Goal: Task Accomplishment & Management: Use online tool/utility

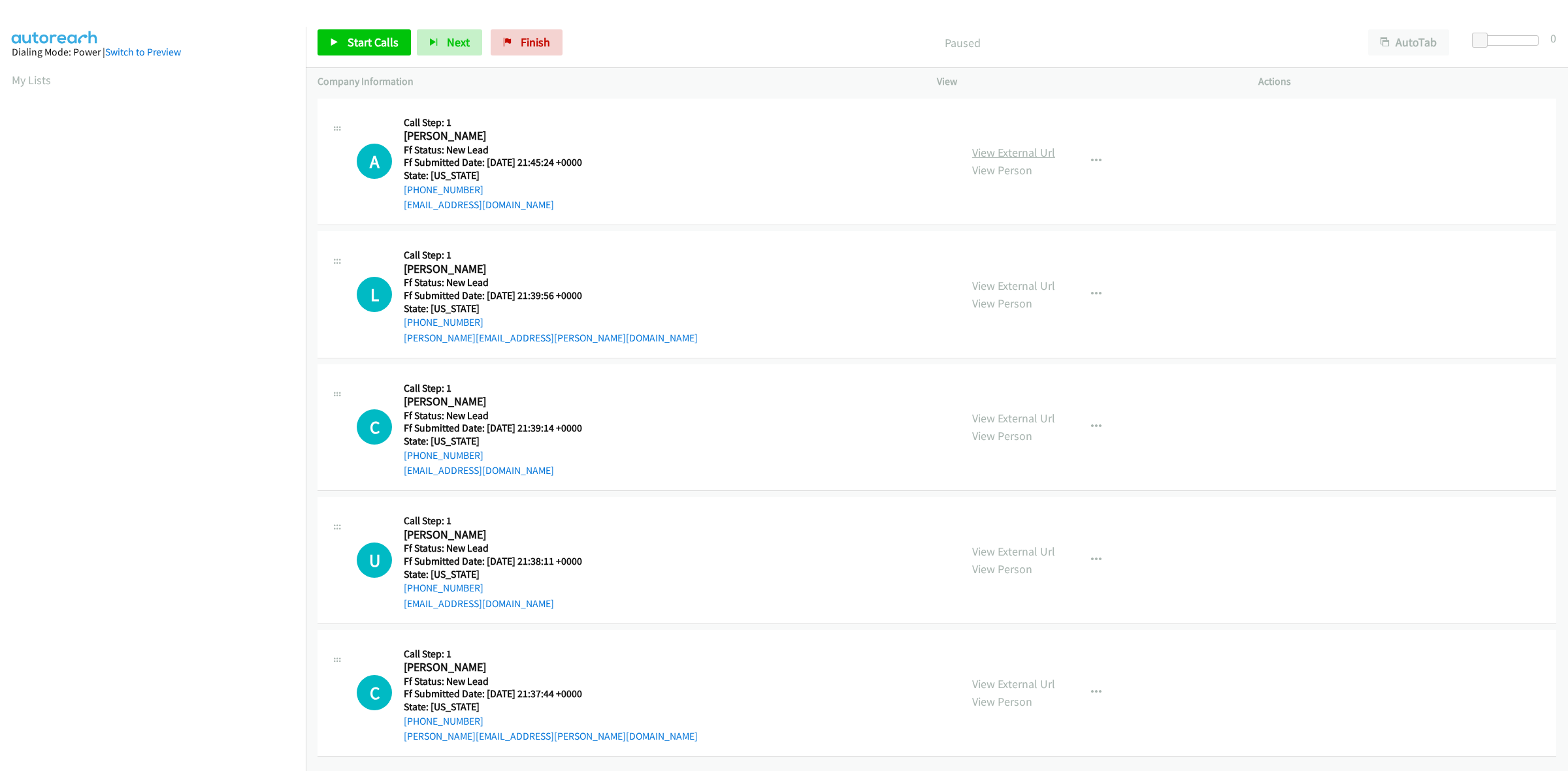
click at [1027, 149] on link "View External Url" at bounding box center [1013, 152] width 83 height 15
click at [1004, 289] on link "View External Url" at bounding box center [1013, 286] width 83 height 15
click at [1018, 416] on link "View External Url" at bounding box center [1013, 418] width 83 height 15
click at [1016, 560] on div "View External Url View Person" at bounding box center [1013, 560] width 83 height 36
click at [1039, 551] on link "View External Url" at bounding box center [1013, 552] width 83 height 15
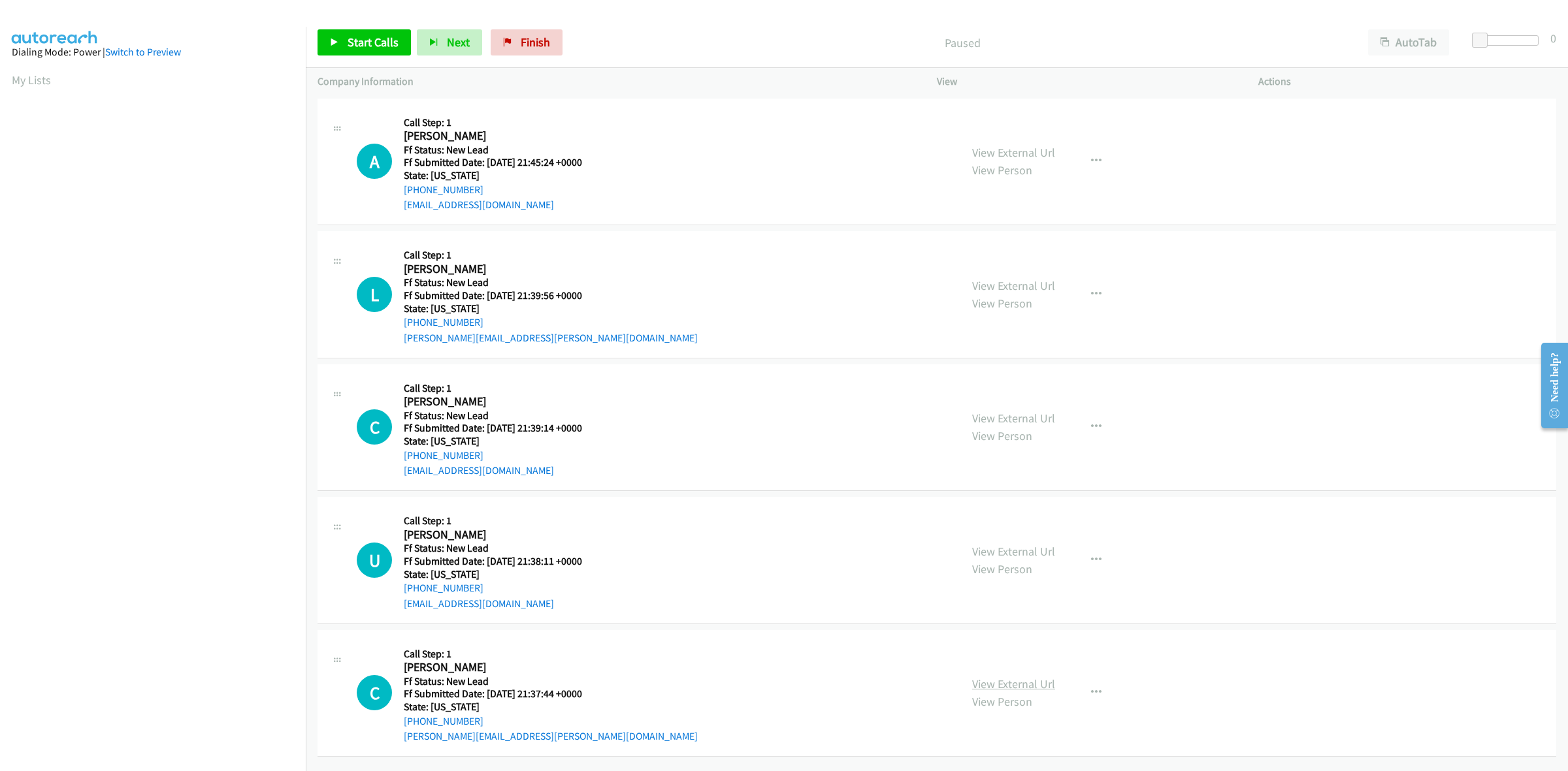
click at [1040, 690] on link "View External Url" at bounding box center [1013, 684] width 83 height 15
click at [352, 36] on span "Start Calls" at bounding box center [373, 42] width 51 height 15
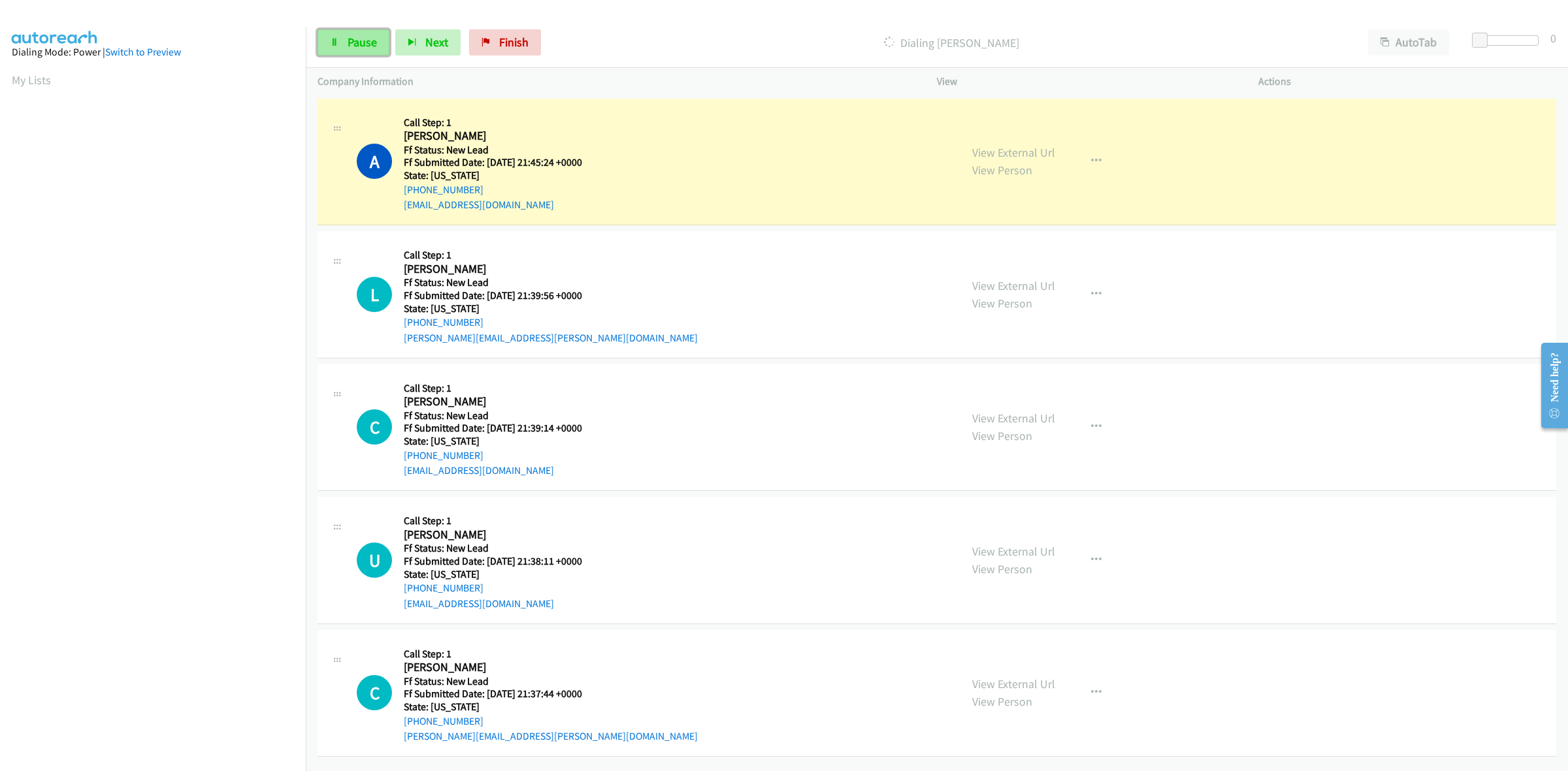
click at [331, 36] on link "Pause" at bounding box center [353, 42] width 72 height 26
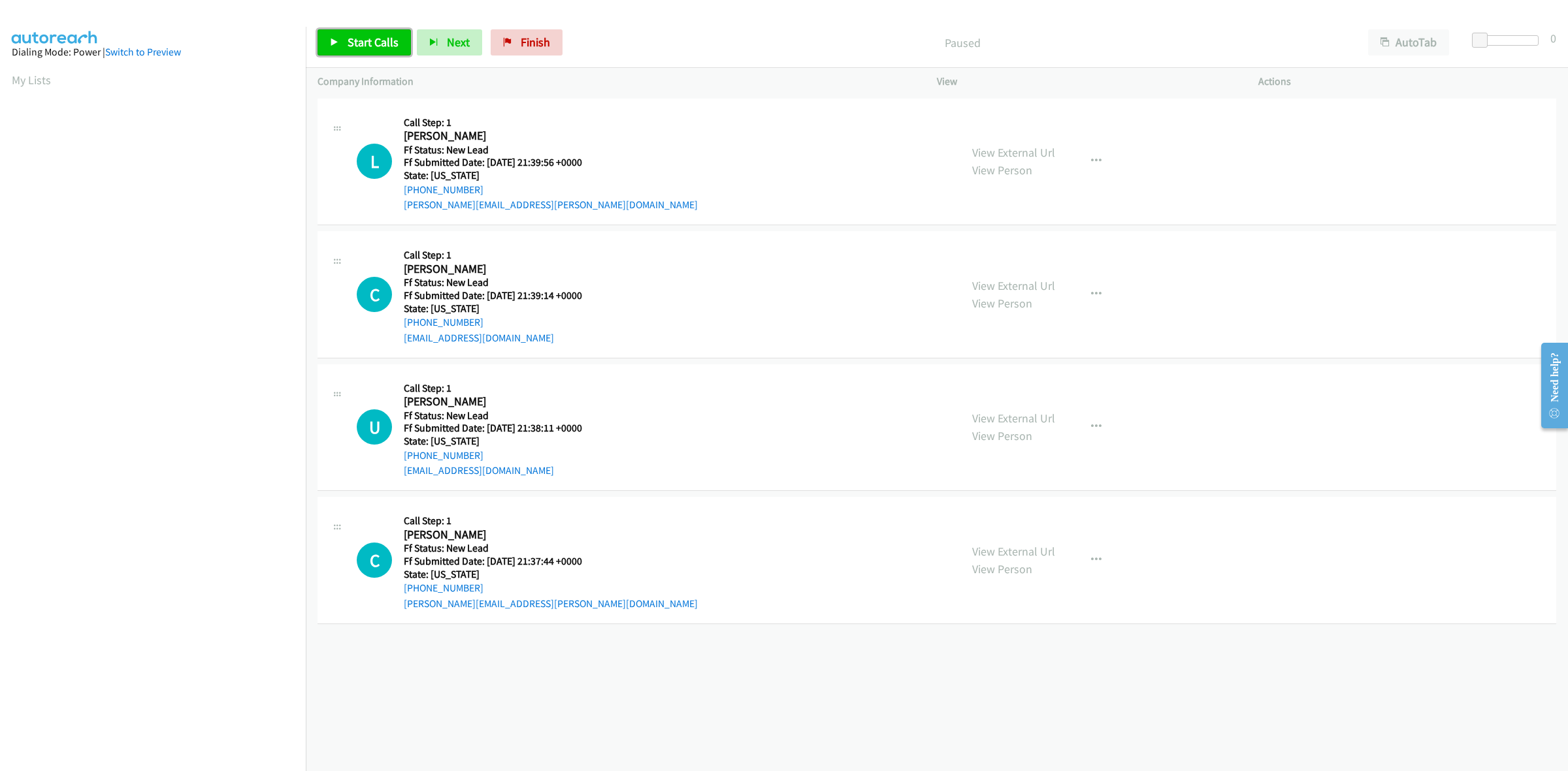
drag, startPoint x: 361, startPoint y: 43, endPoint x: 386, endPoint y: 40, distance: 25.2
click at [361, 43] on span "Start Calls" at bounding box center [373, 42] width 51 height 15
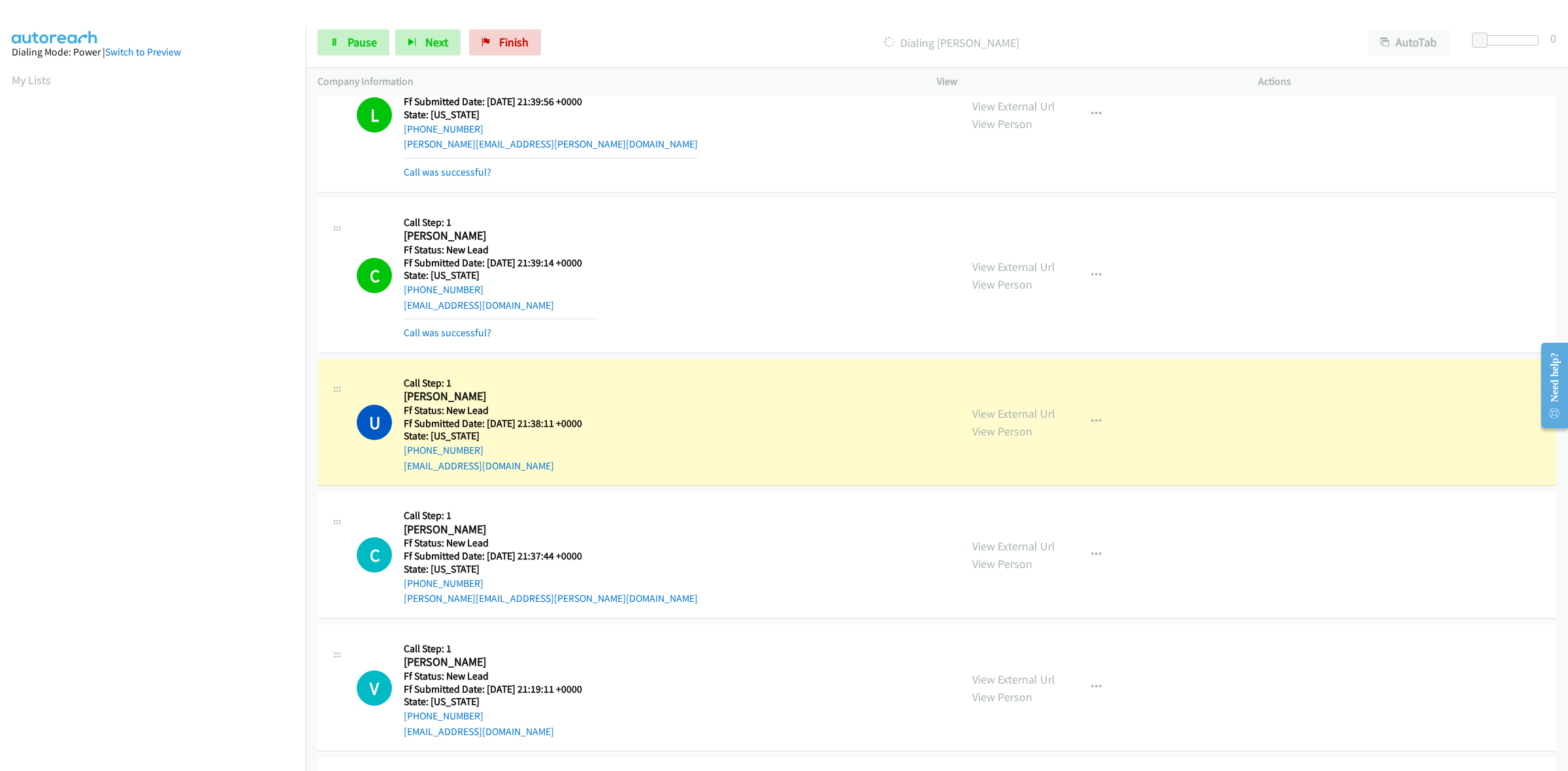
scroll to position [329, 0]
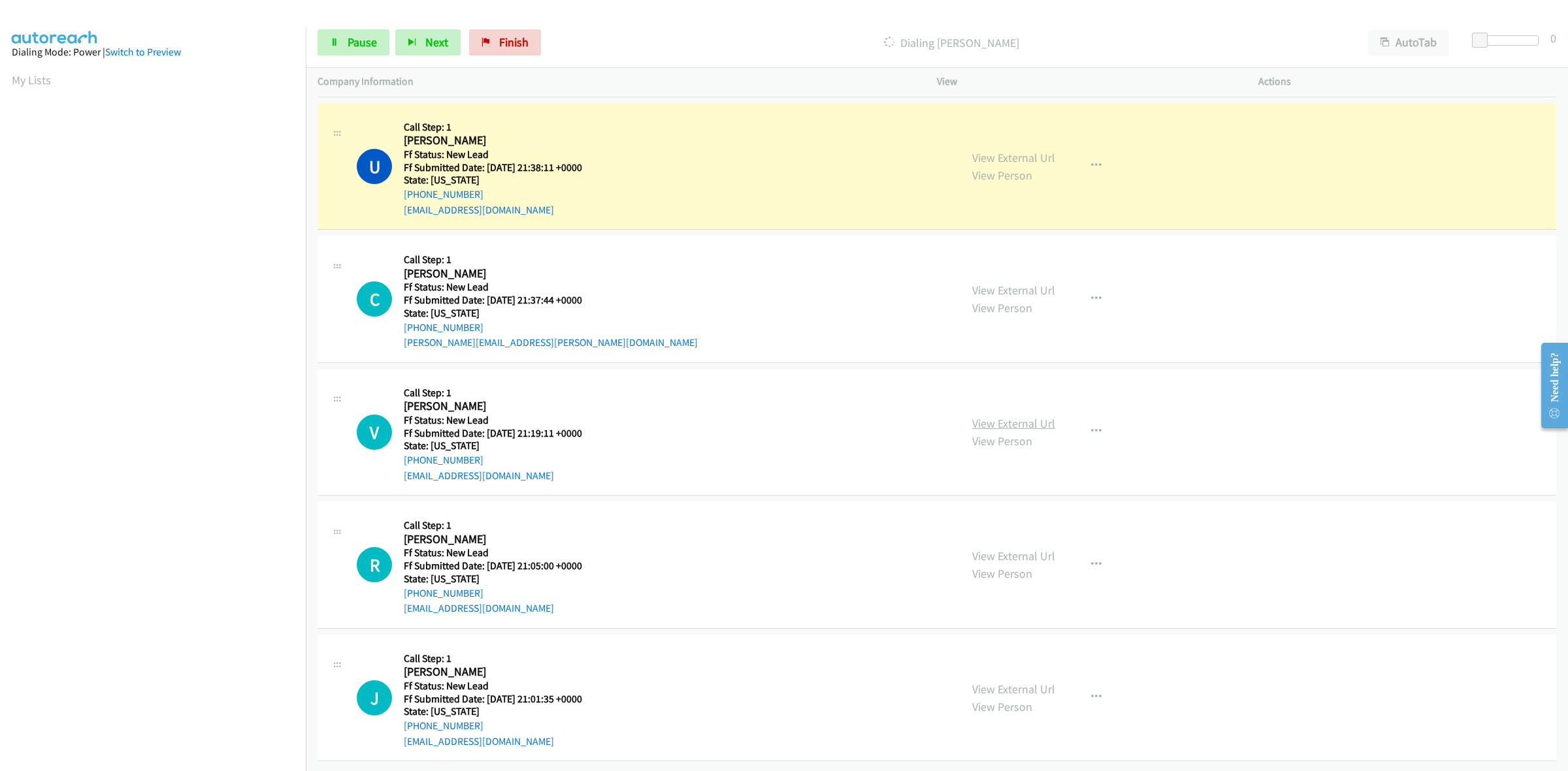
click at [992, 416] on link "View External Url" at bounding box center [1013, 423] width 83 height 15
click at [1017, 549] on link "View External Url" at bounding box center [1013, 556] width 83 height 15
click at [1004, 682] on link "View External Url" at bounding box center [1013, 689] width 83 height 15
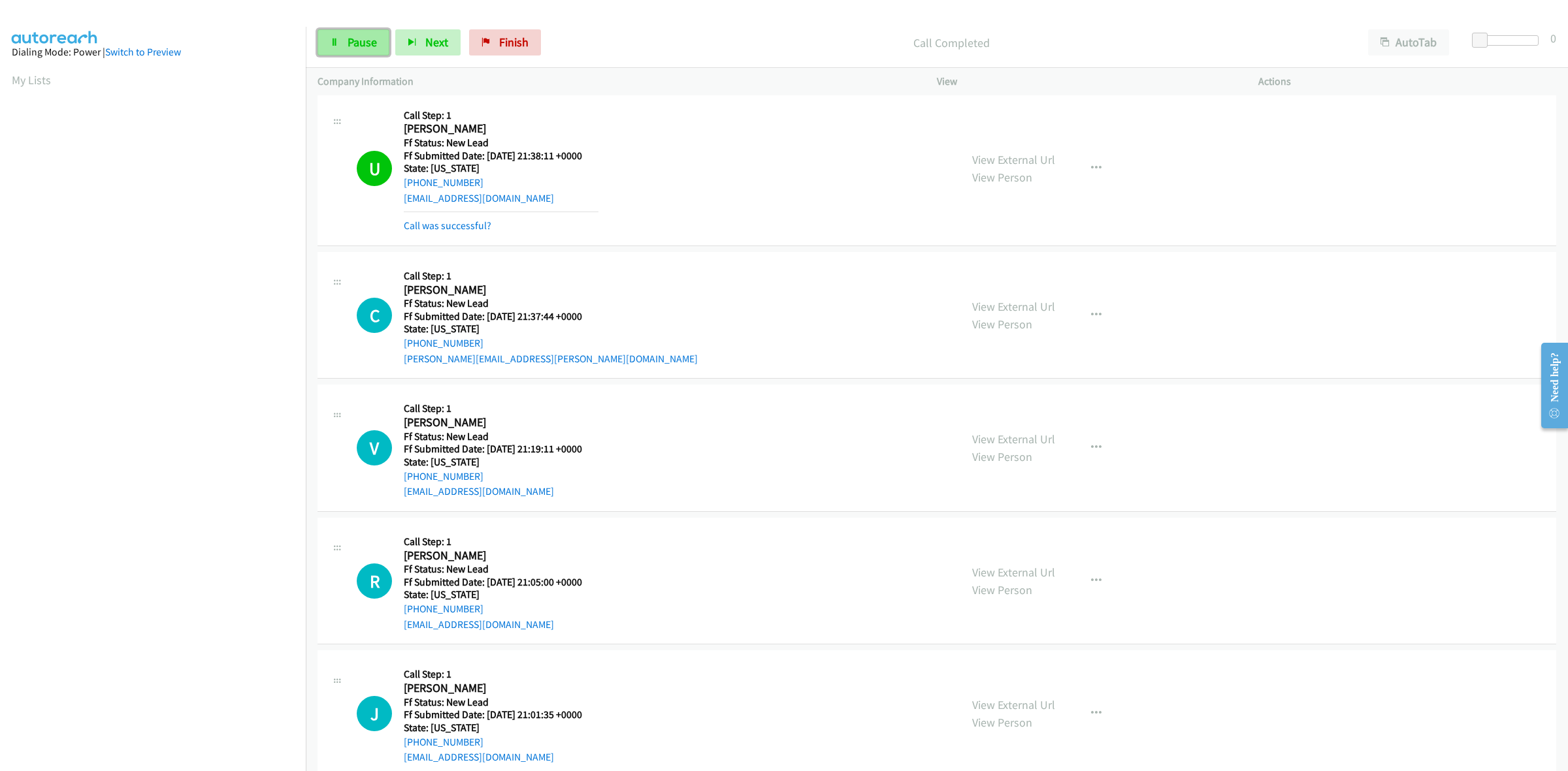
click at [353, 49] on span "Pause" at bounding box center [362, 42] width 29 height 15
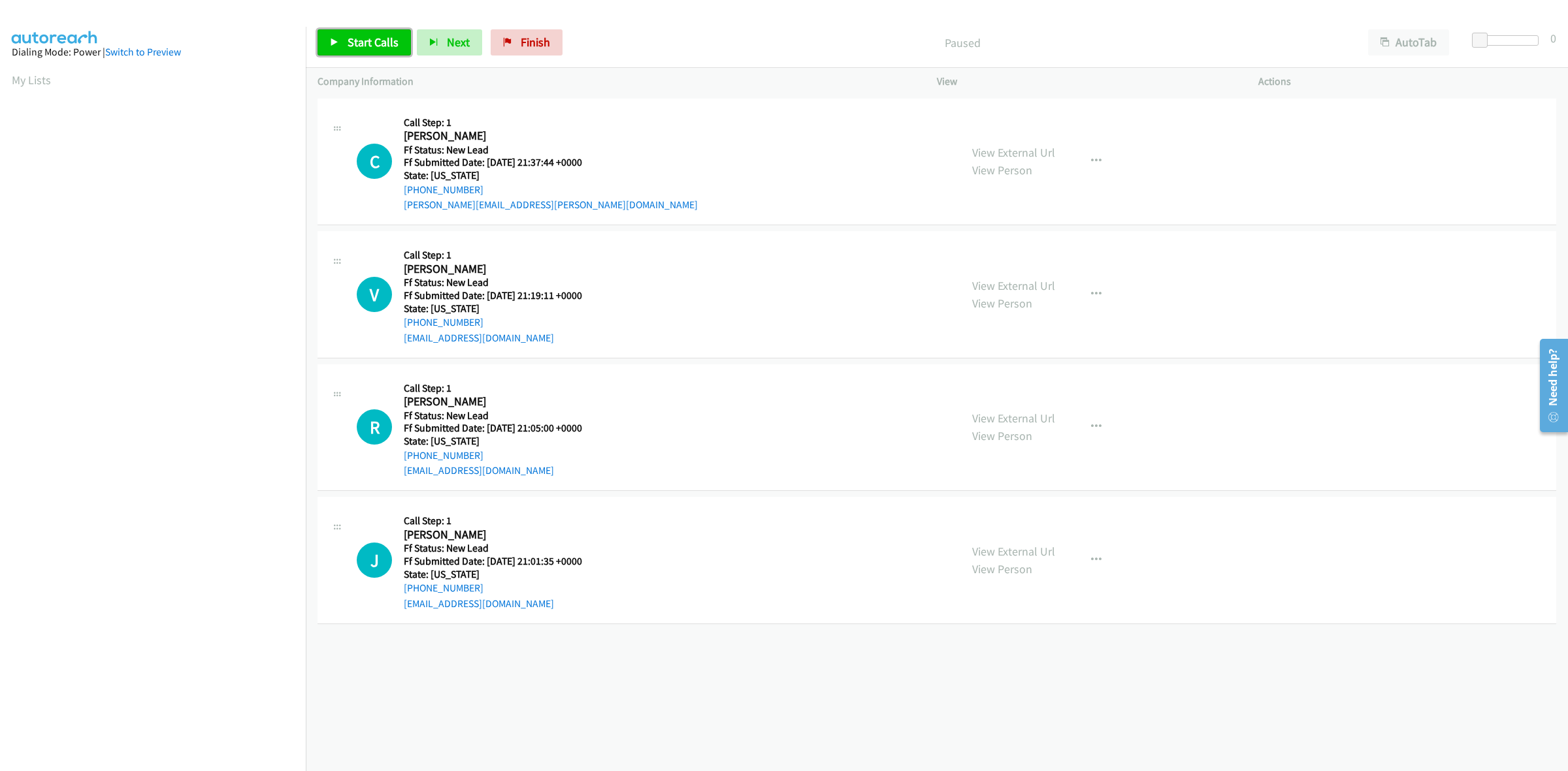
click at [374, 50] on span "Start Calls" at bounding box center [373, 42] width 51 height 15
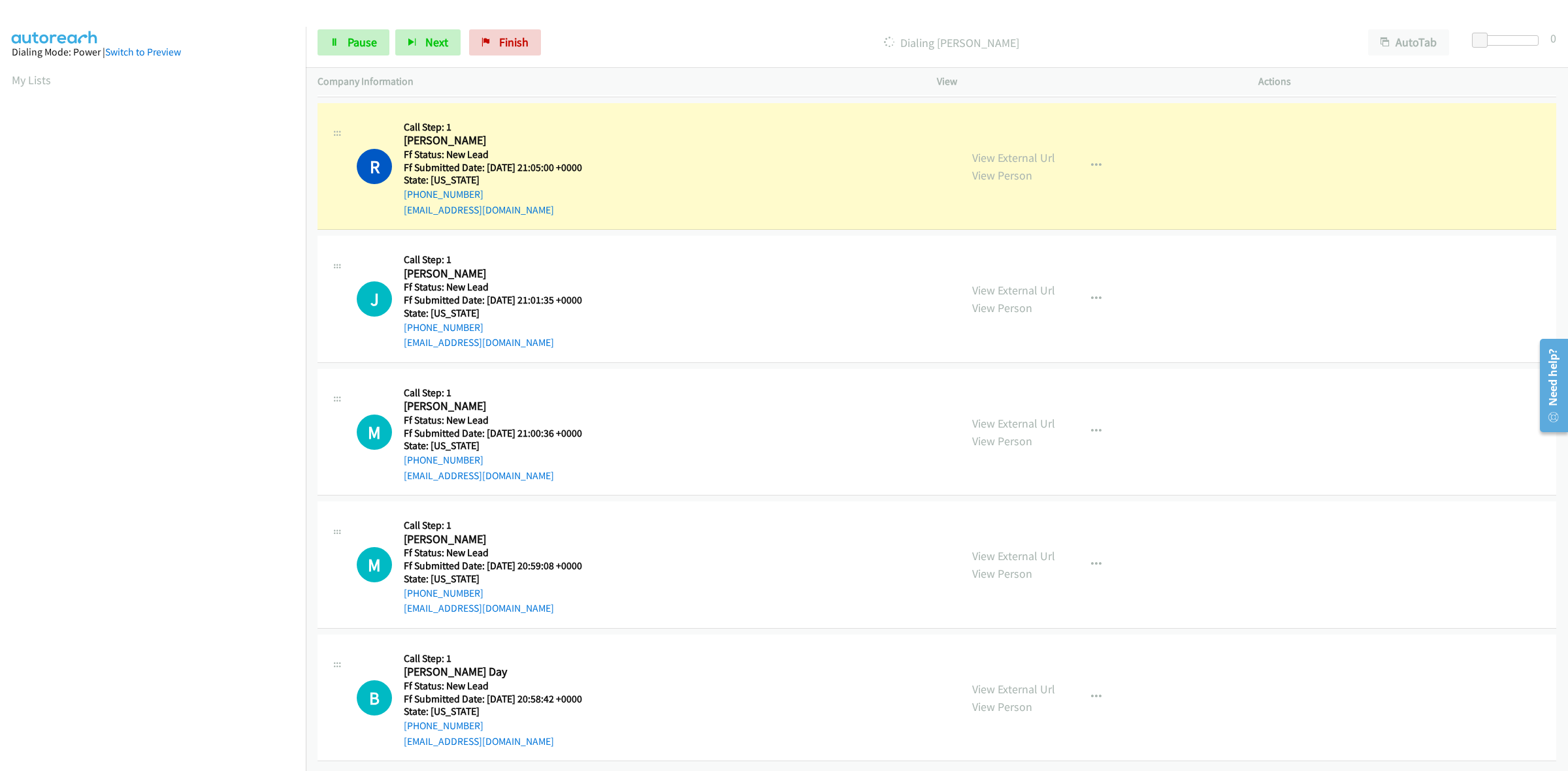
scroll to position [329, 0]
click at [1035, 416] on link "View External Url" at bounding box center [1013, 423] width 83 height 15
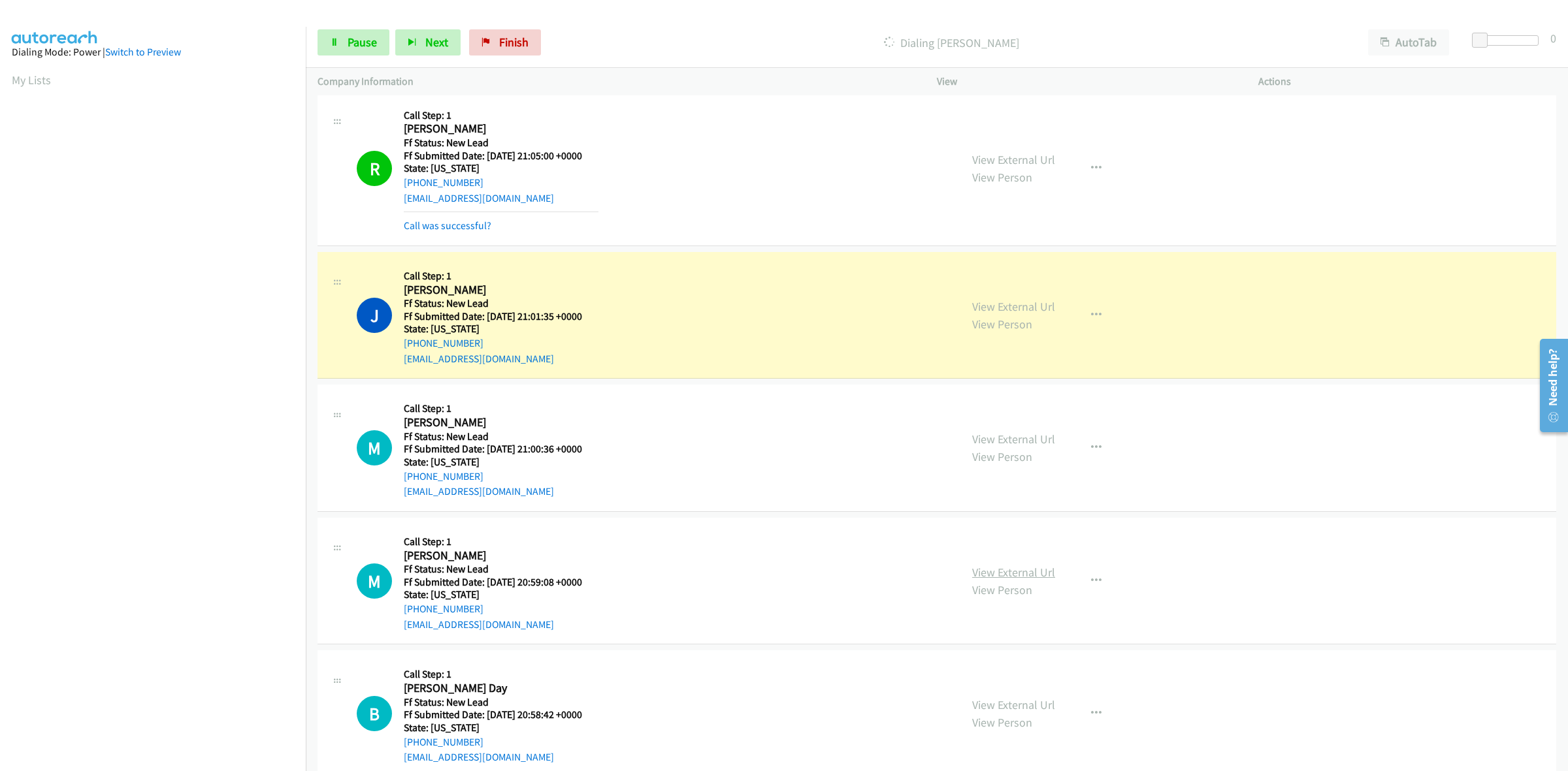
click at [1035, 565] on link "View External Url" at bounding box center [1013, 573] width 83 height 15
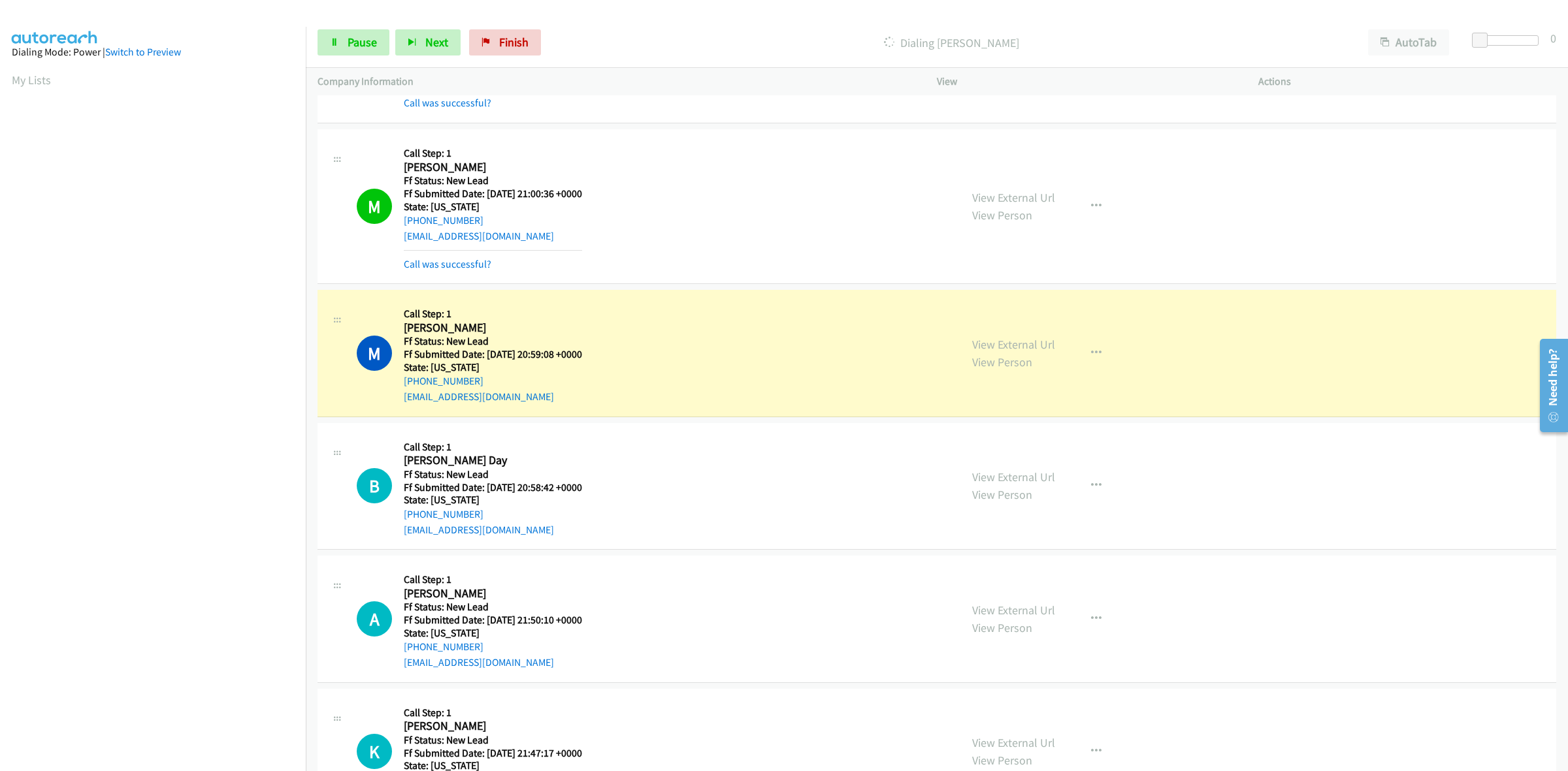
scroll to position [679, 0]
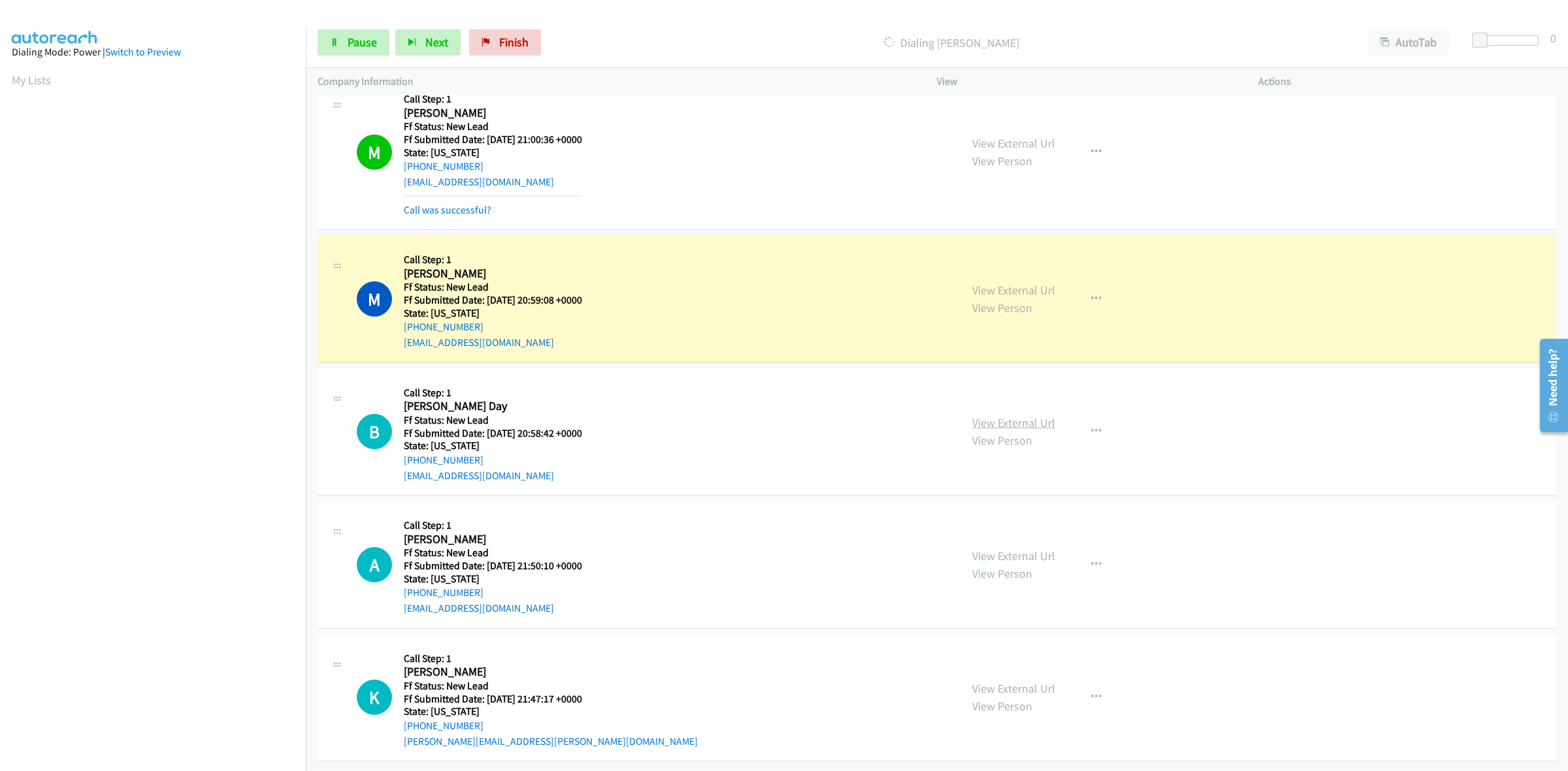
click at [1004, 415] on link "View External Url" at bounding box center [1013, 422] width 83 height 15
click at [1004, 549] on link "View External Url" at bounding box center [1013, 556] width 83 height 15
click at [991, 681] on link "View External Url" at bounding box center [1013, 688] width 83 height 15
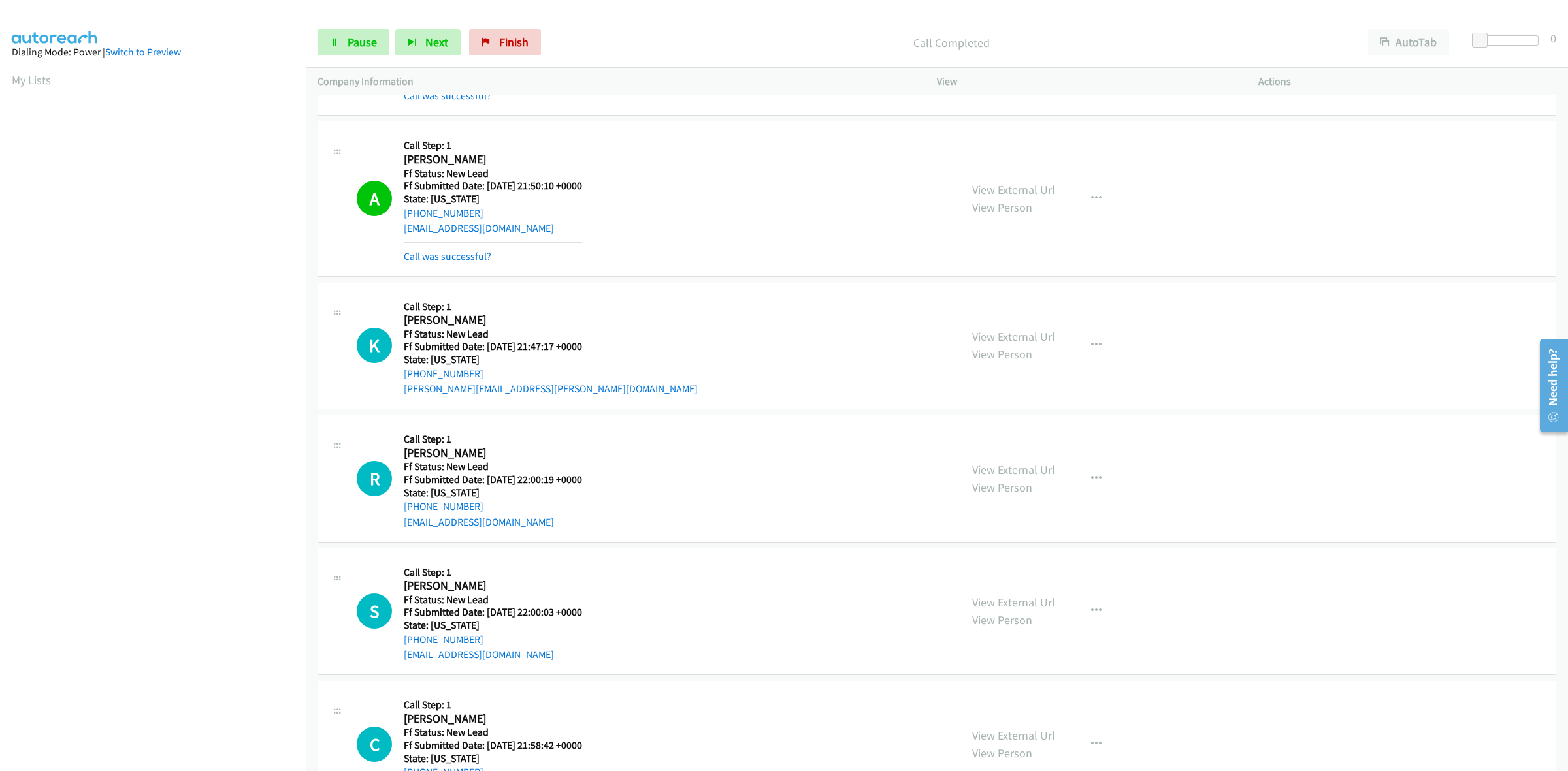
scroll to position [1161, 0]
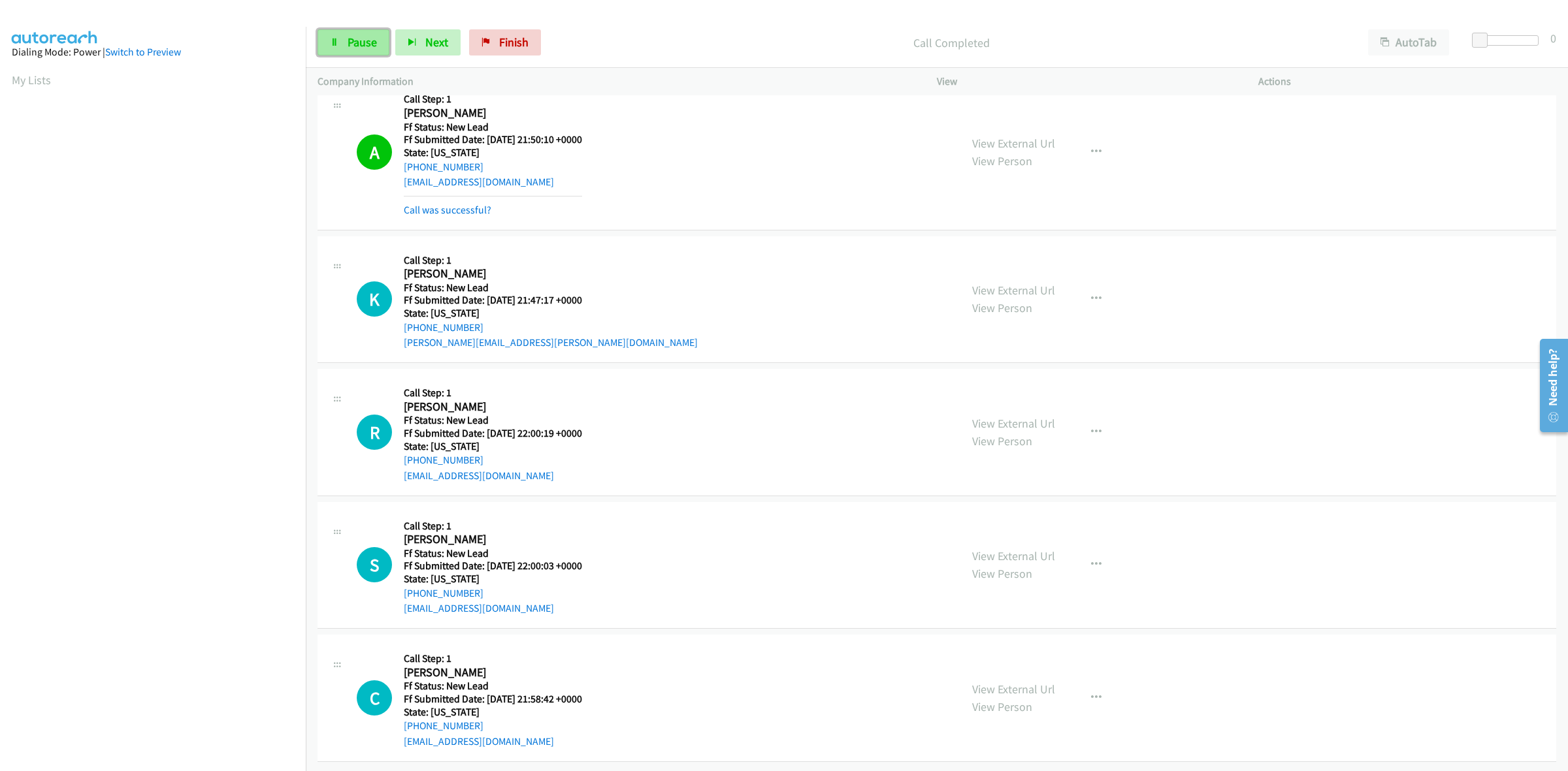
click at [352, 43] on span "Pause" at bounding box center [362, 42] width 29 height 15
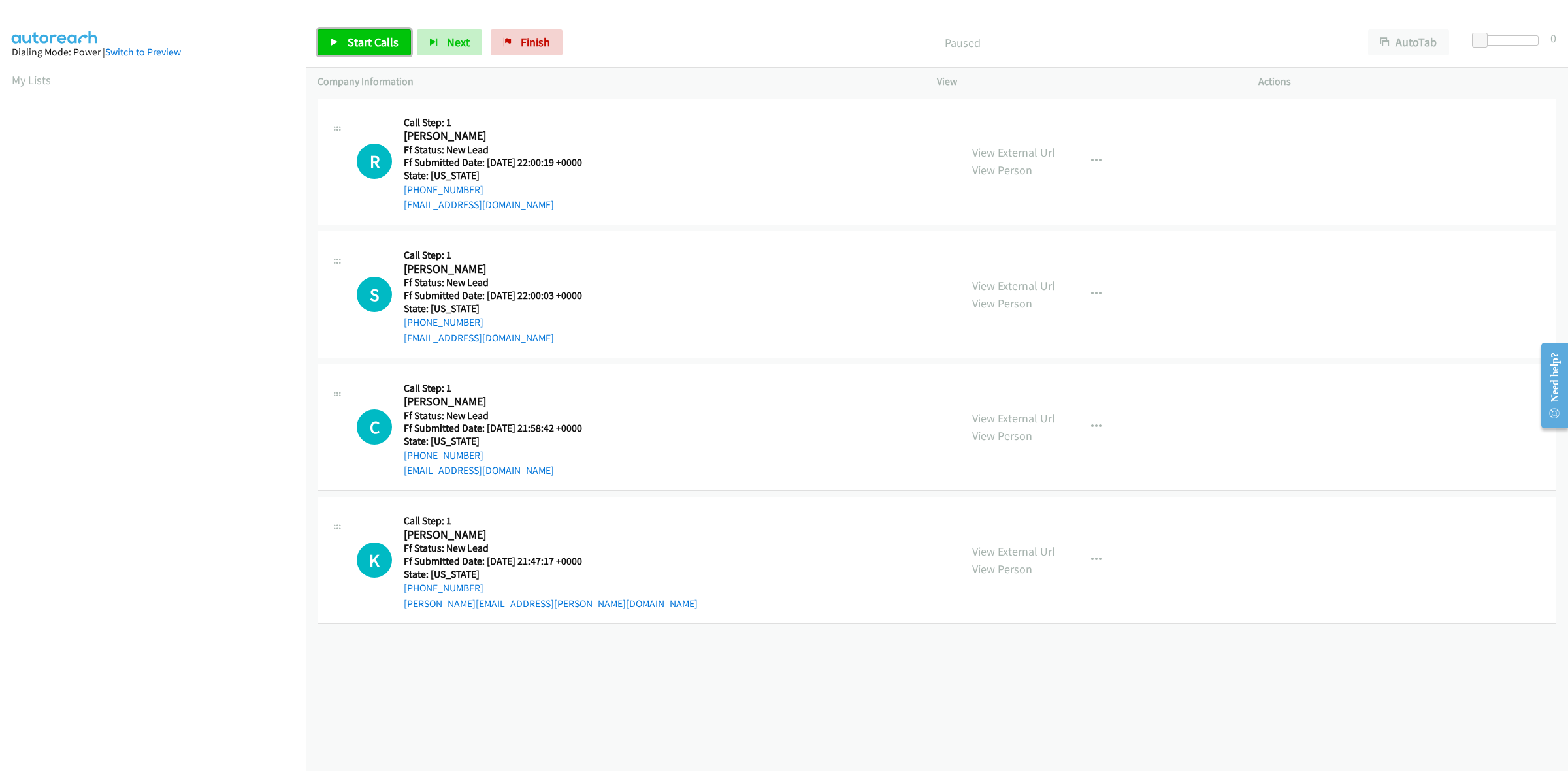
click at [354, 40] on span "Start Calls" at bounding box center [373, 42] width 51 height 15
click at [997, 147] on link "View External Url" at bounding box center [1013, 152] width 83 height 15
click at [996, 285] on link "View External Url" at bounding box center [1013, 286] width 83 height 15
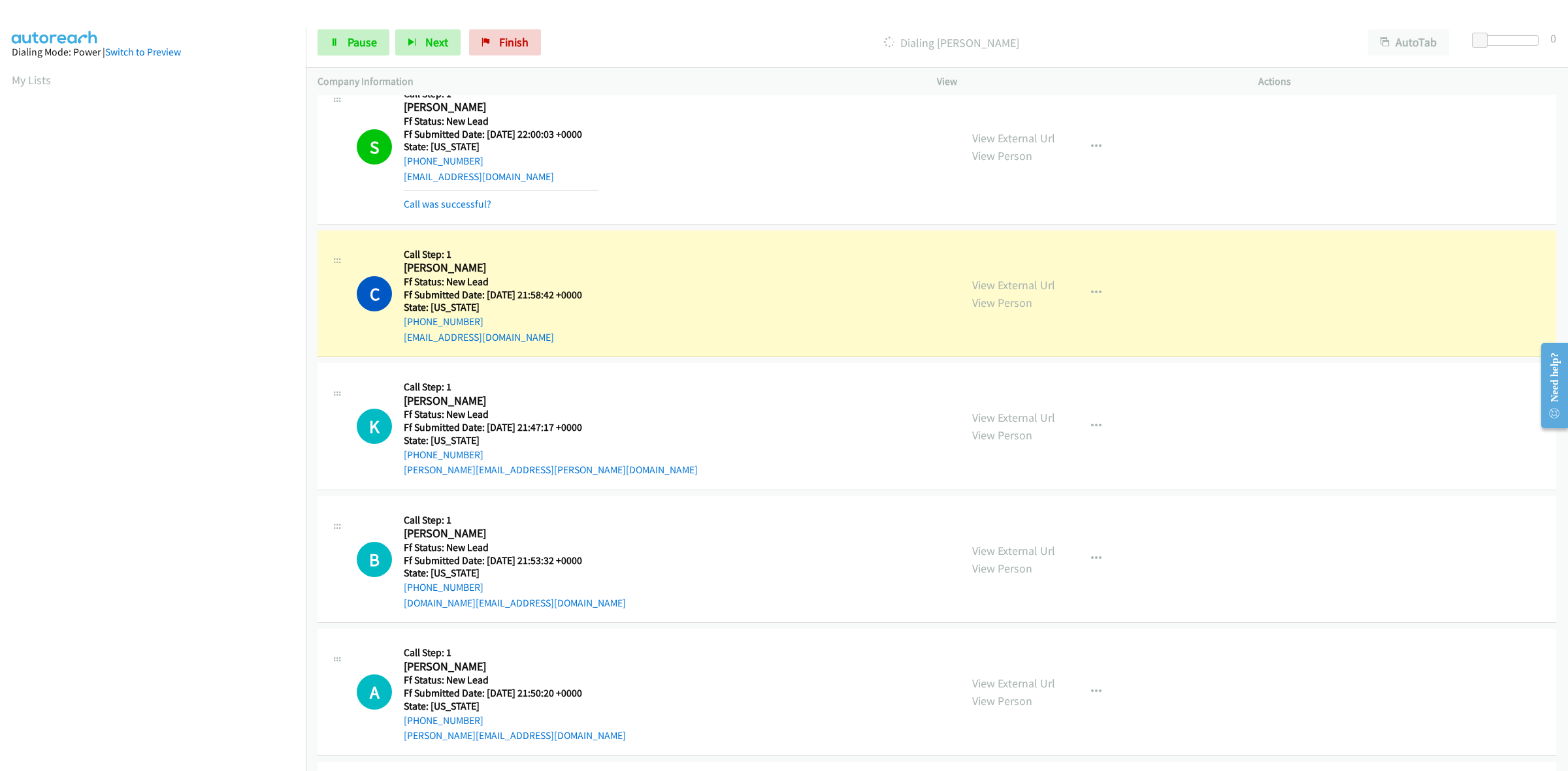
scroll to position [245, 0]
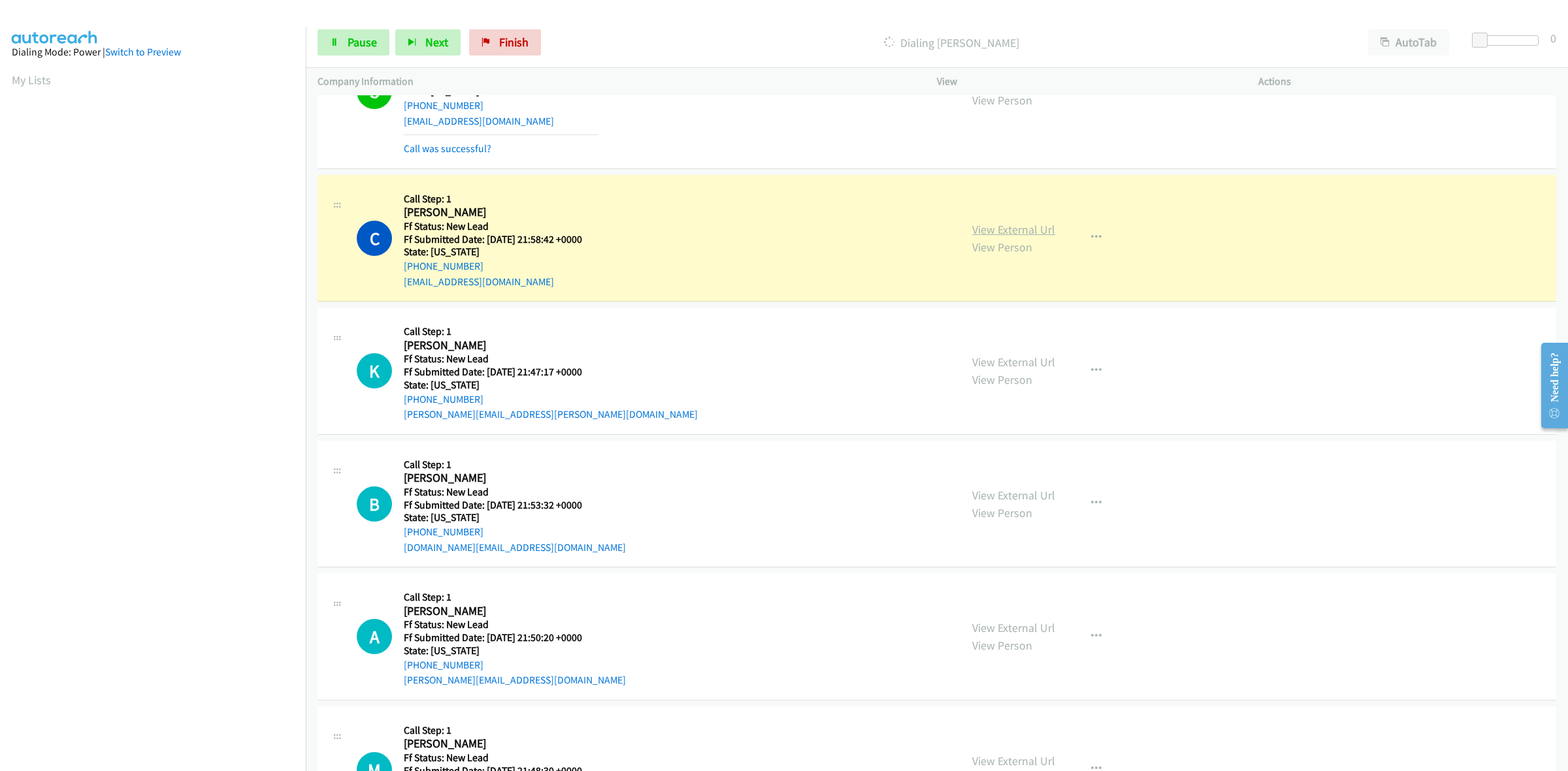
click at [1020, 228] on link "View External Url" at bounding box center [1013, 229] width 83 height 15
click at [1003, 498] on link "View External Url" at bounding box center [1013, 495] width 83 height 15
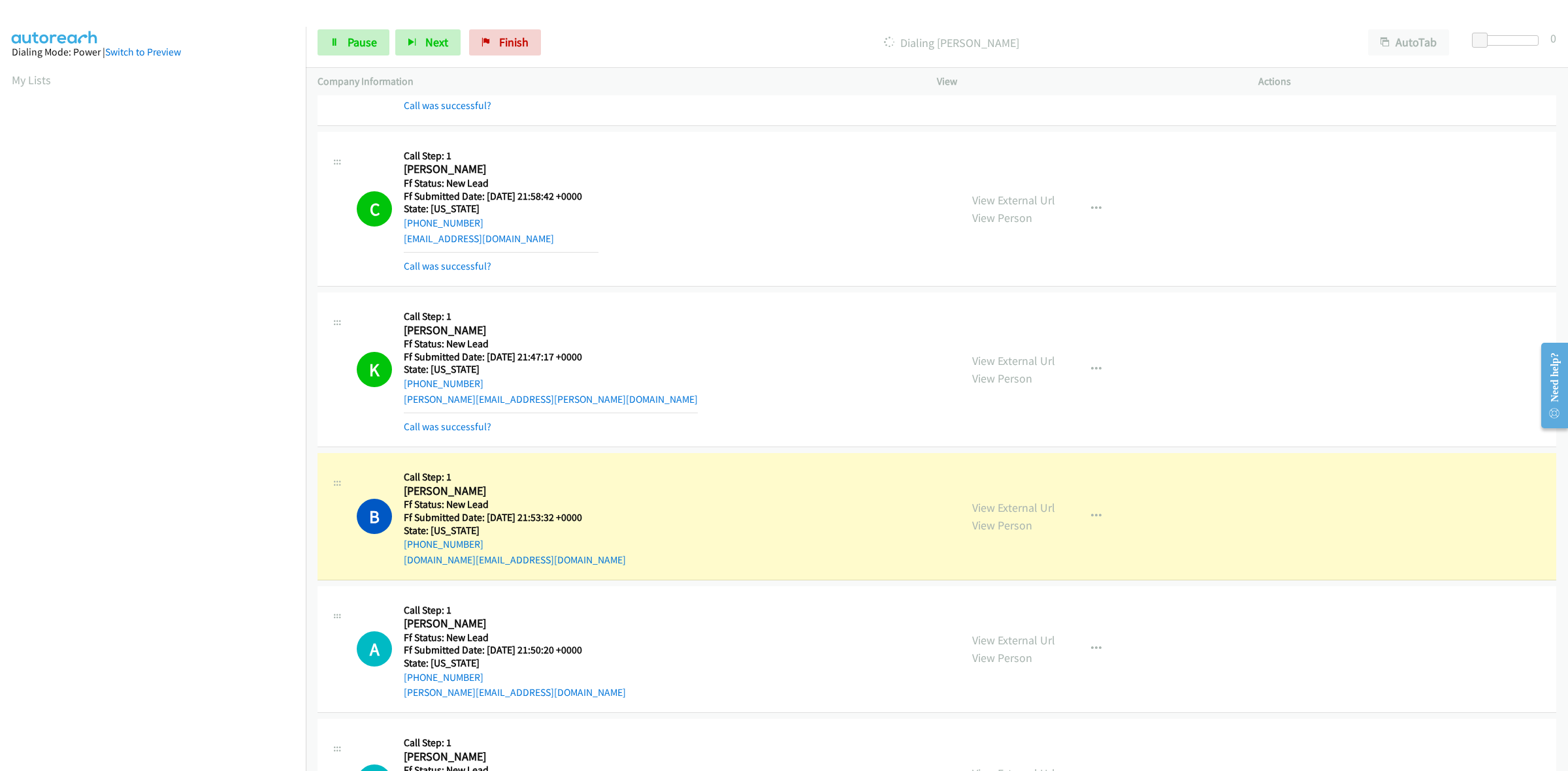
scroll to position [385, 0]
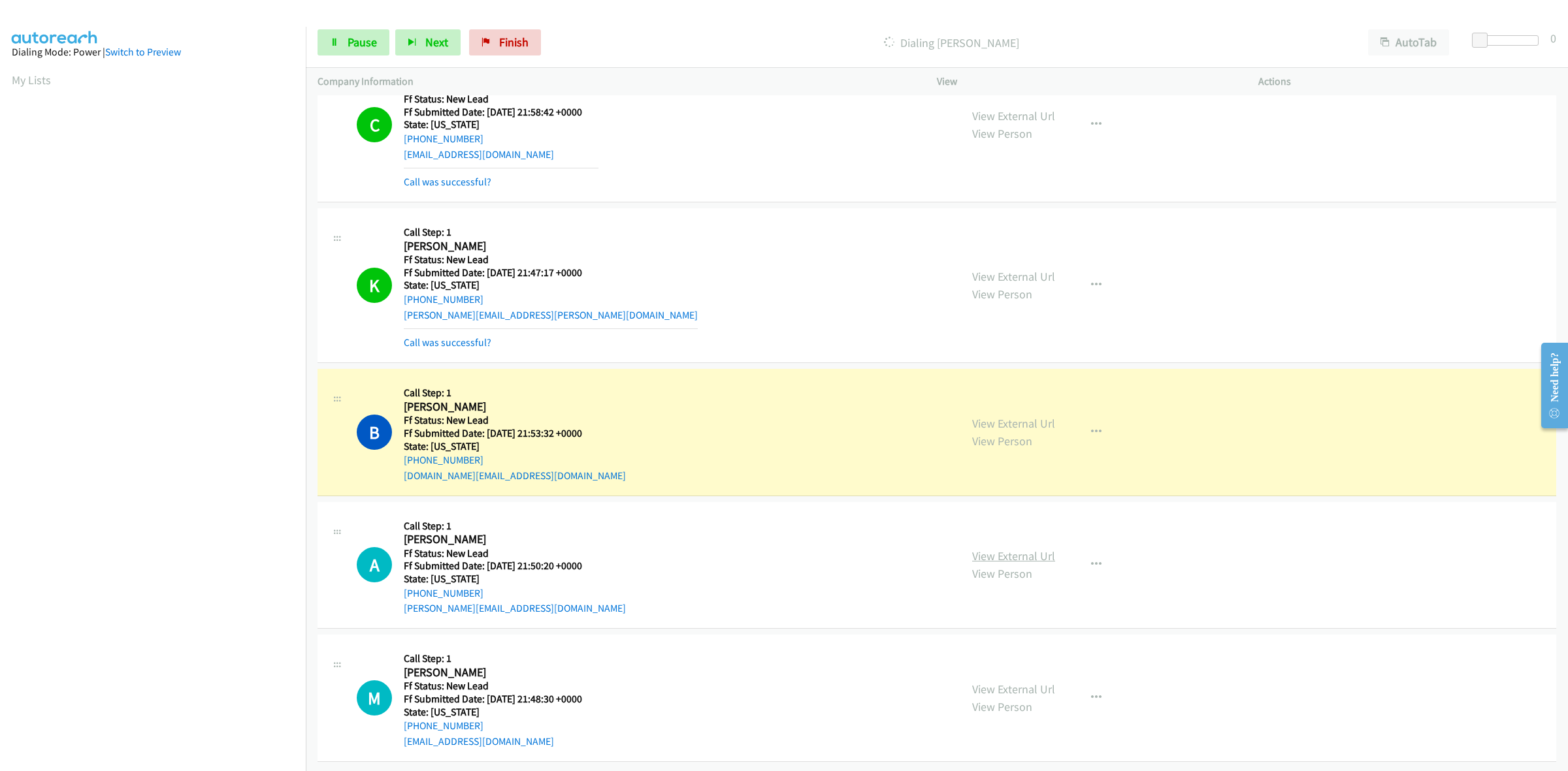
click at [1016, 549] on link "View External Url" at bounding box center [1013, 556] width 83 height 15
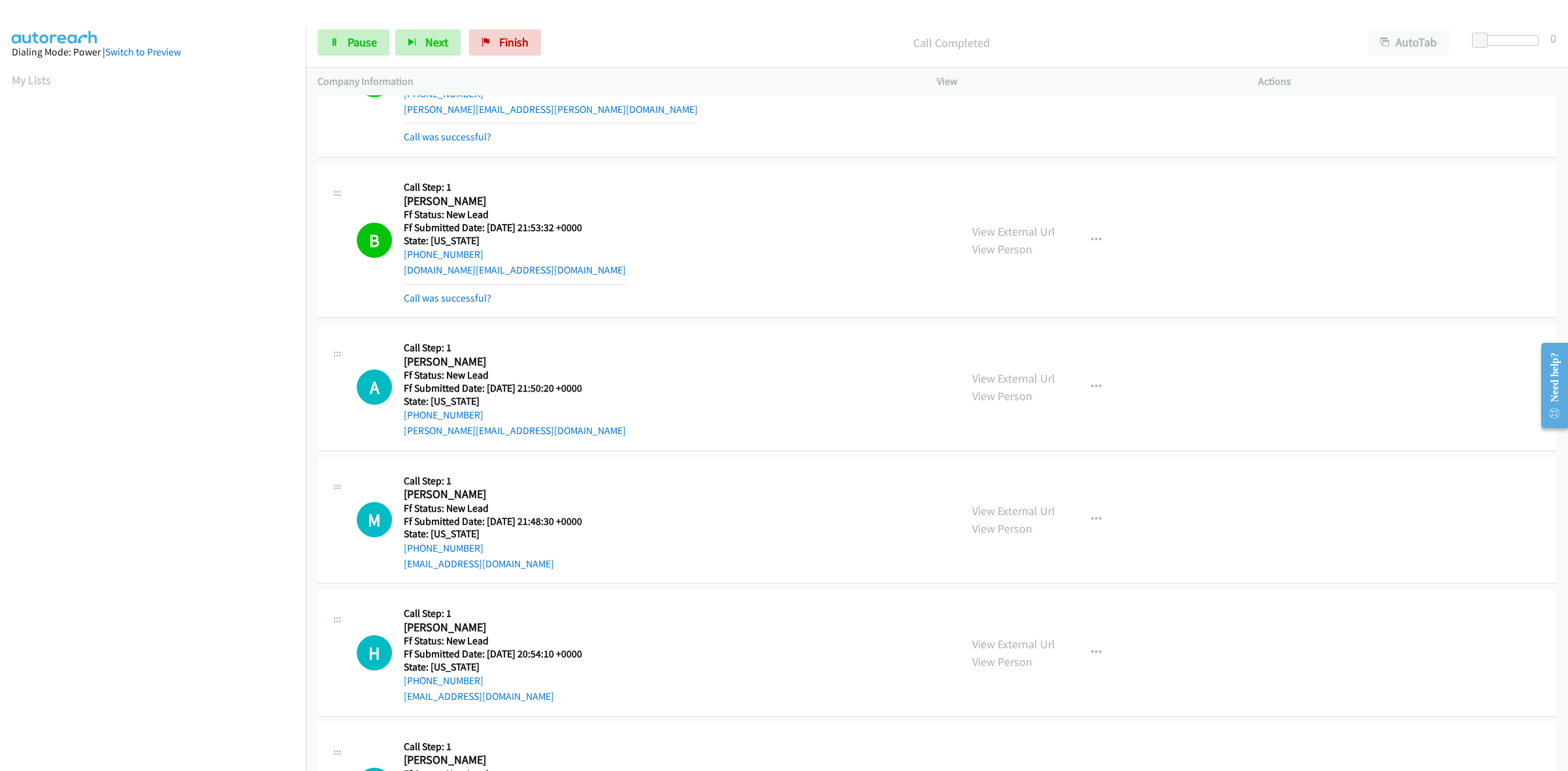
scroll to position [630, 0]
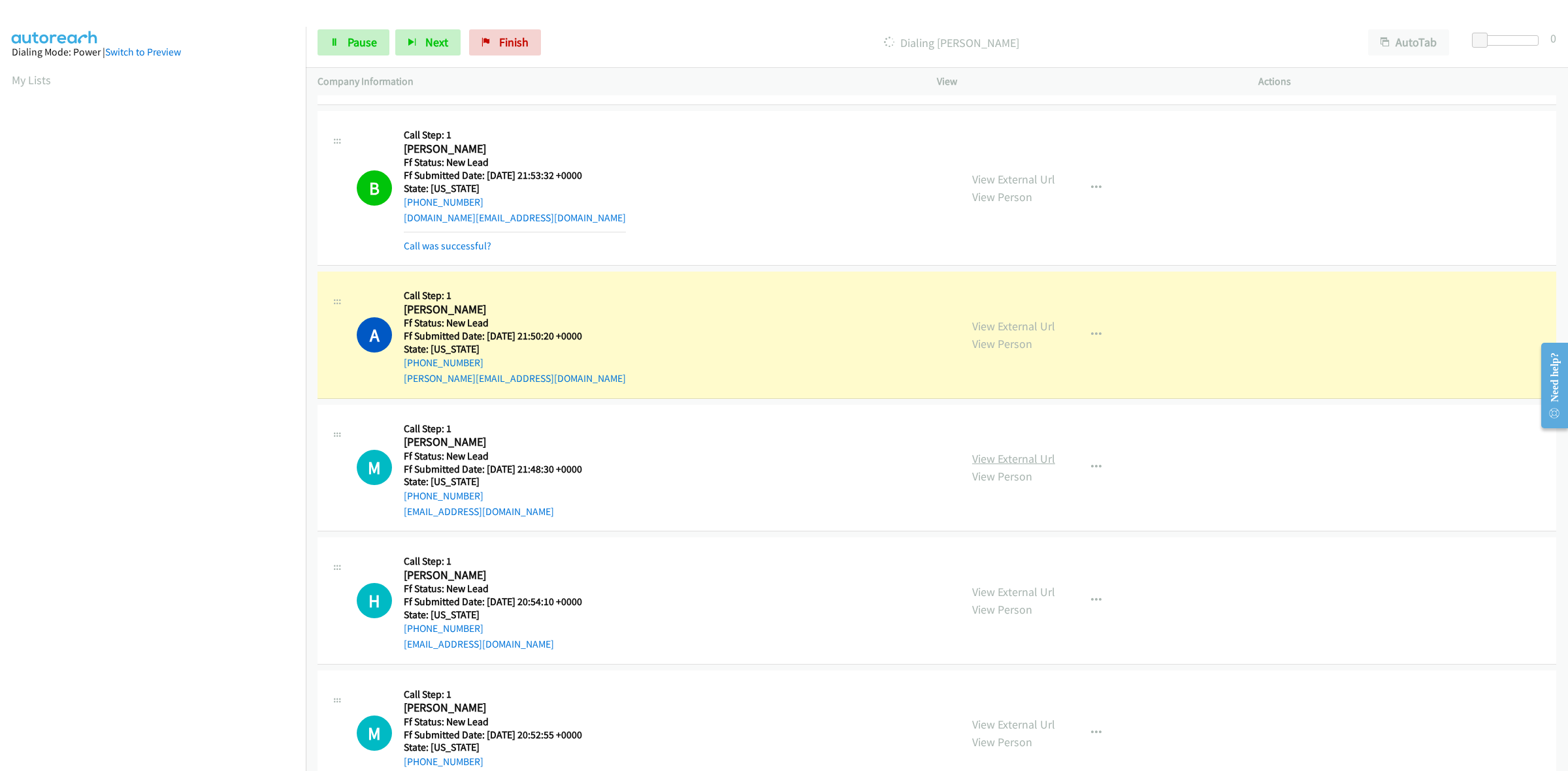
click at [991, 456] on link "View External Url" at bounding box center [1013, 459] width 83 height 15
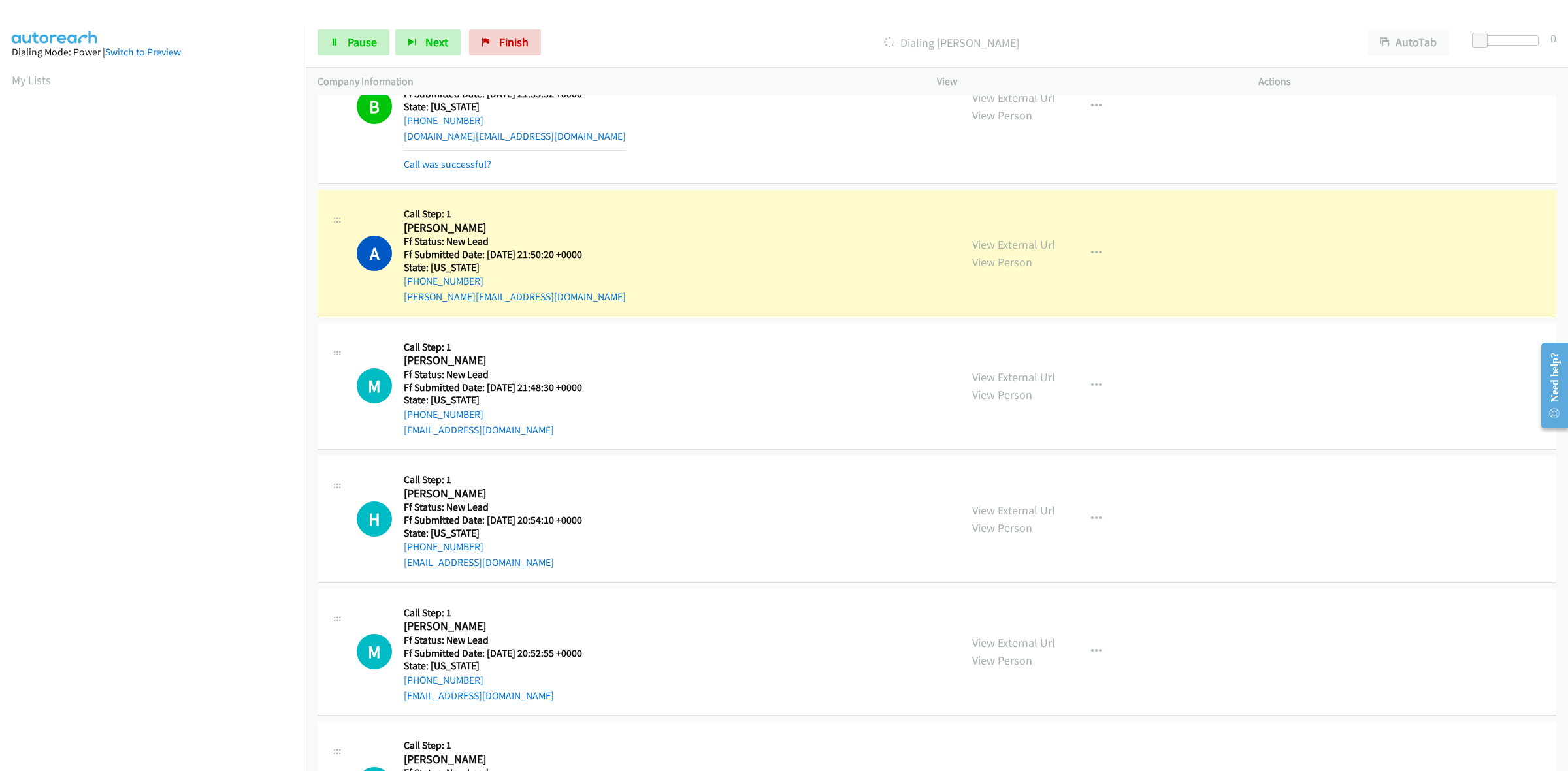
scroll to position [812, 0]
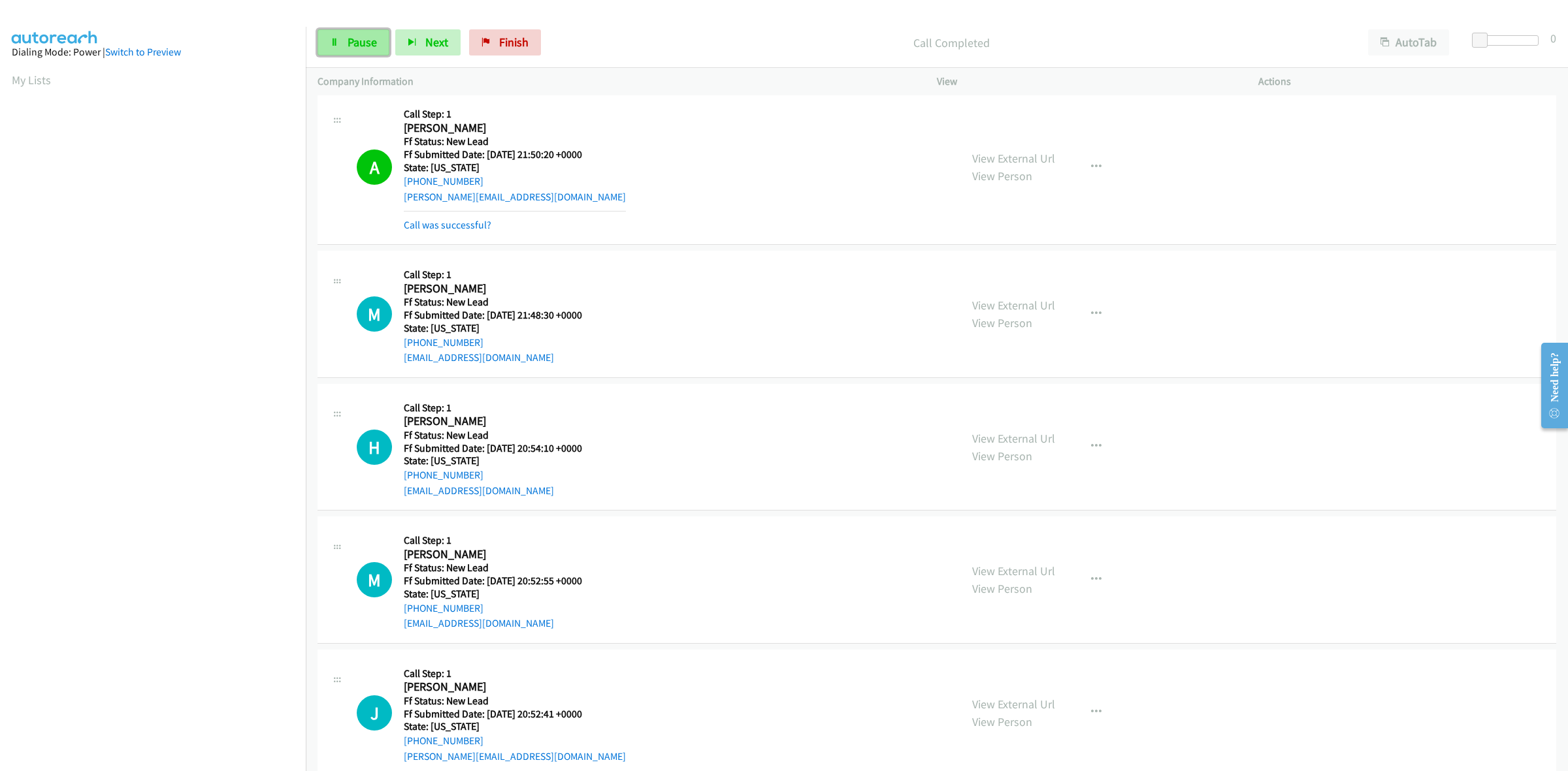
click at [341, 45] on link "Pause" at bounding box center [353, 42] width 72 height 26
click at [546, 40] on span "Finish" at bounding box center [535, 42] width 29 height 15
